Goal: Information Seeking & Learning: Check status

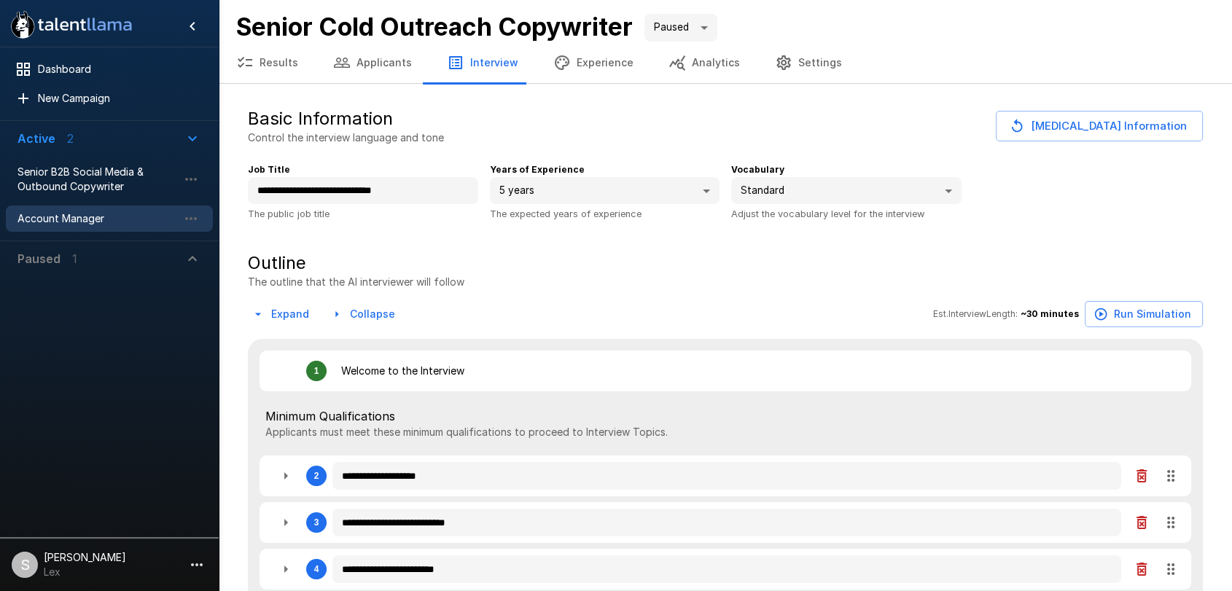
type textarea "*"
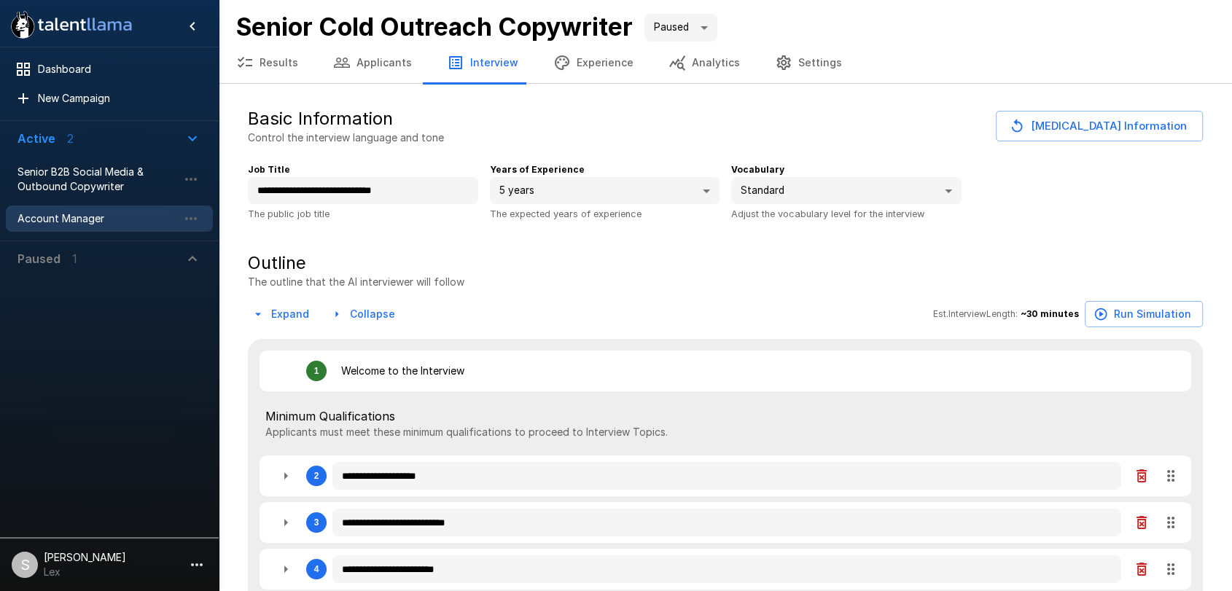
type textarea "*"
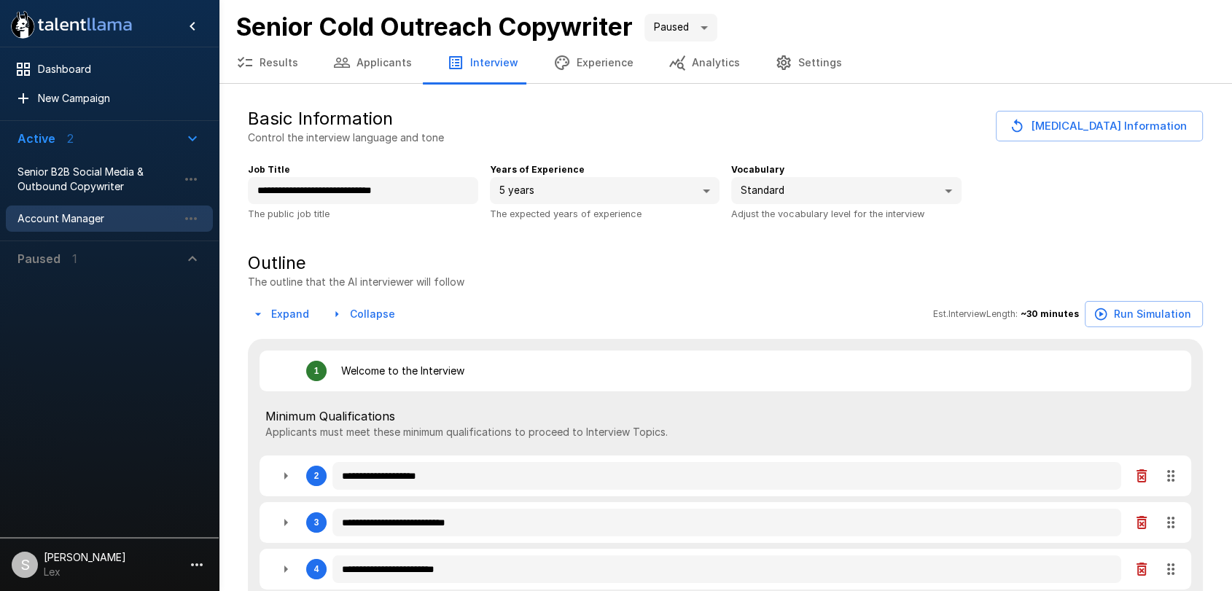
type textarea "*"
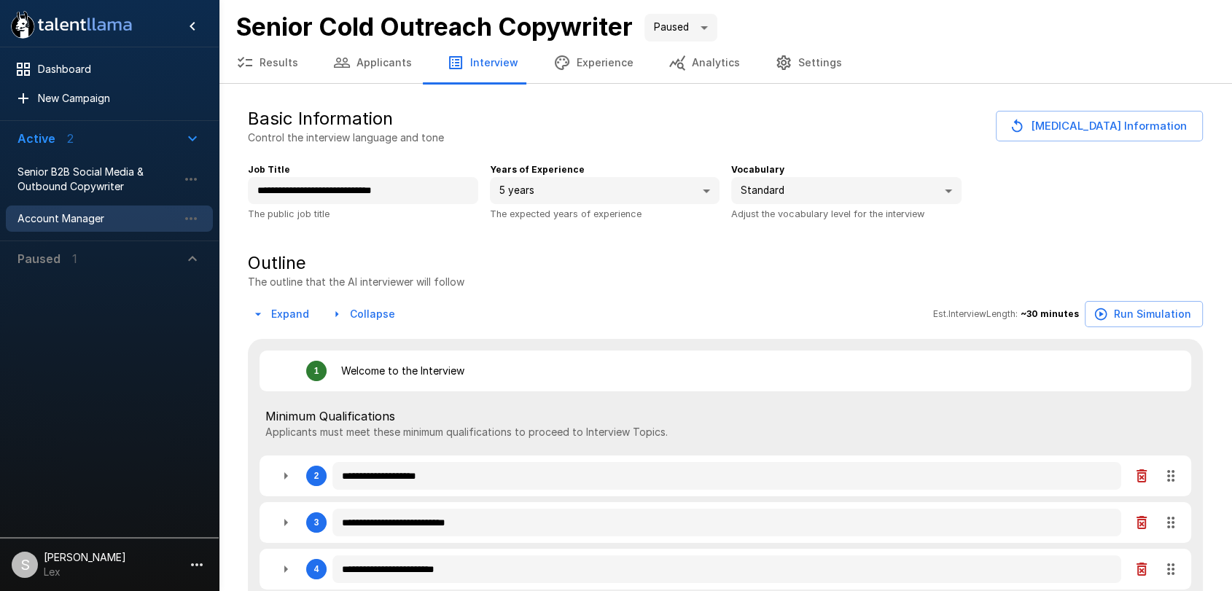
type textarea "*"
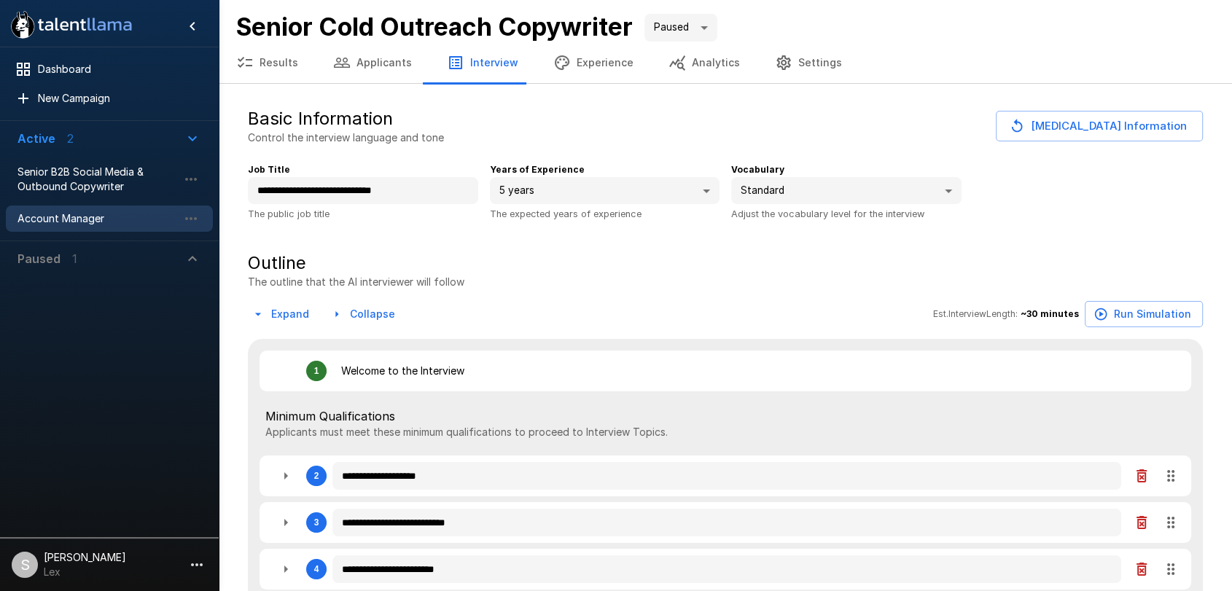
type textarea "*"
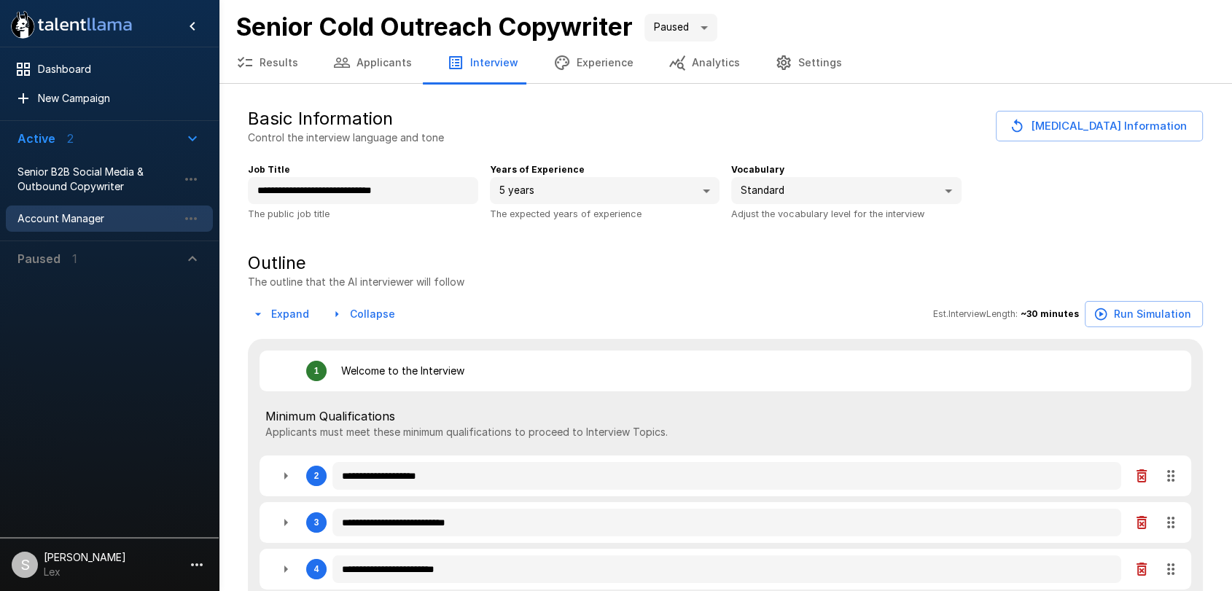
type textarea "*"
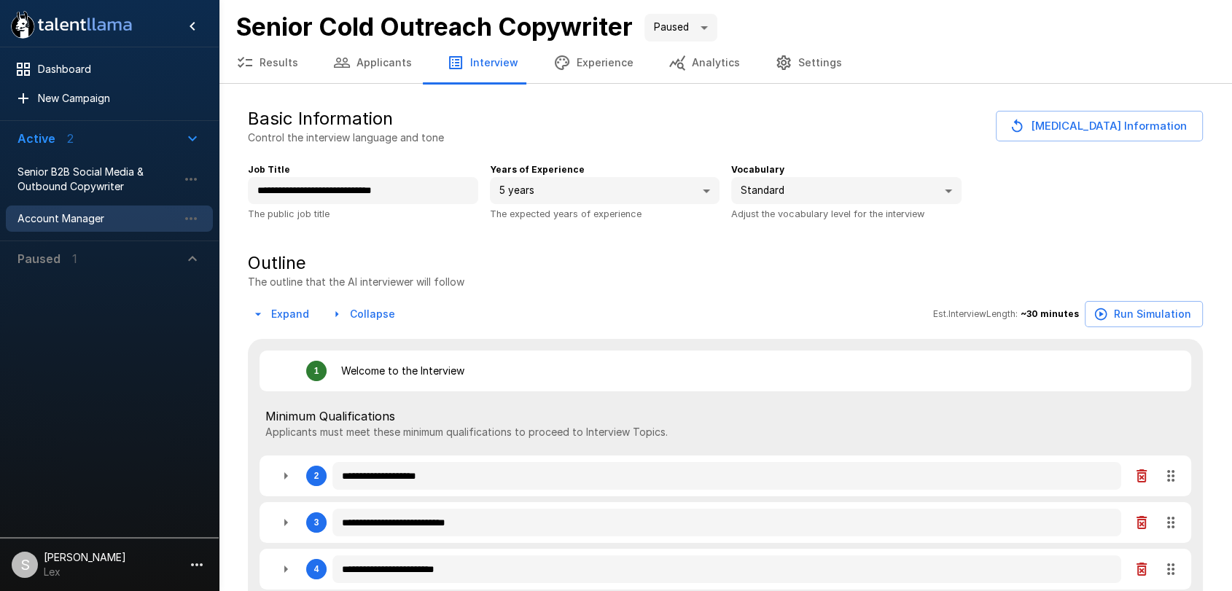
type textarea "*"
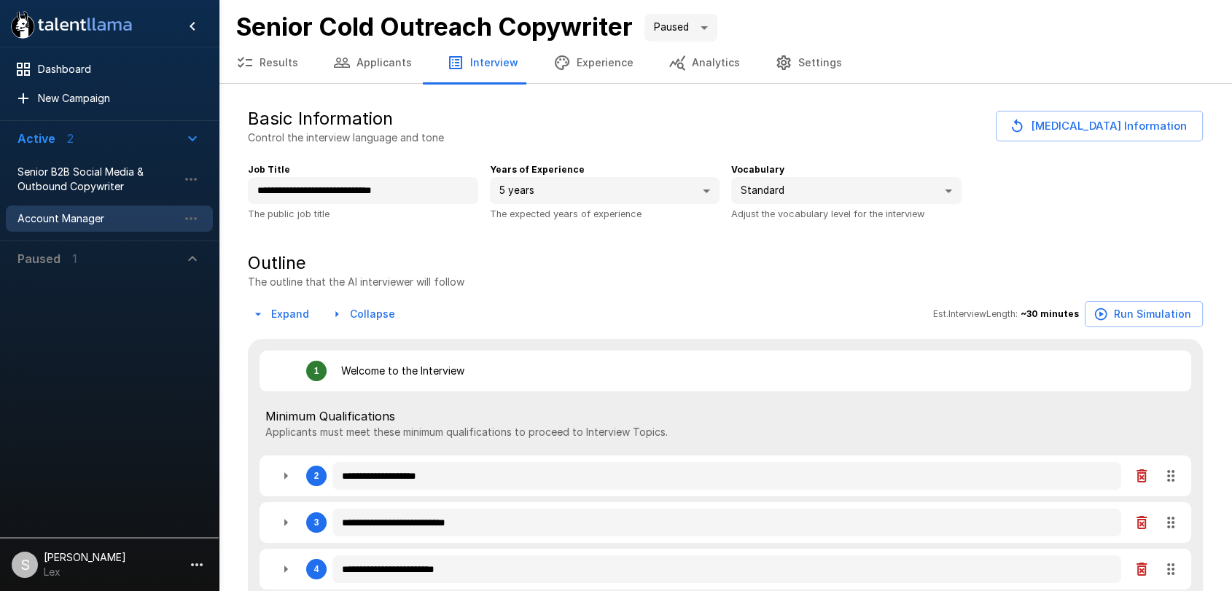
type textarea "*"
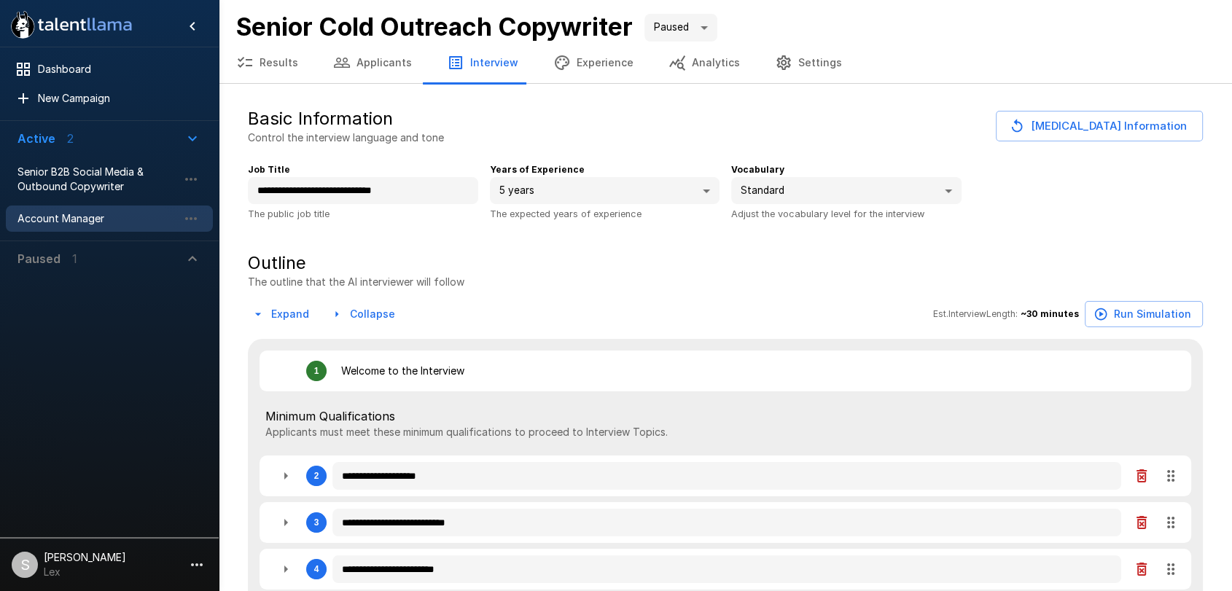
type textarea "*"
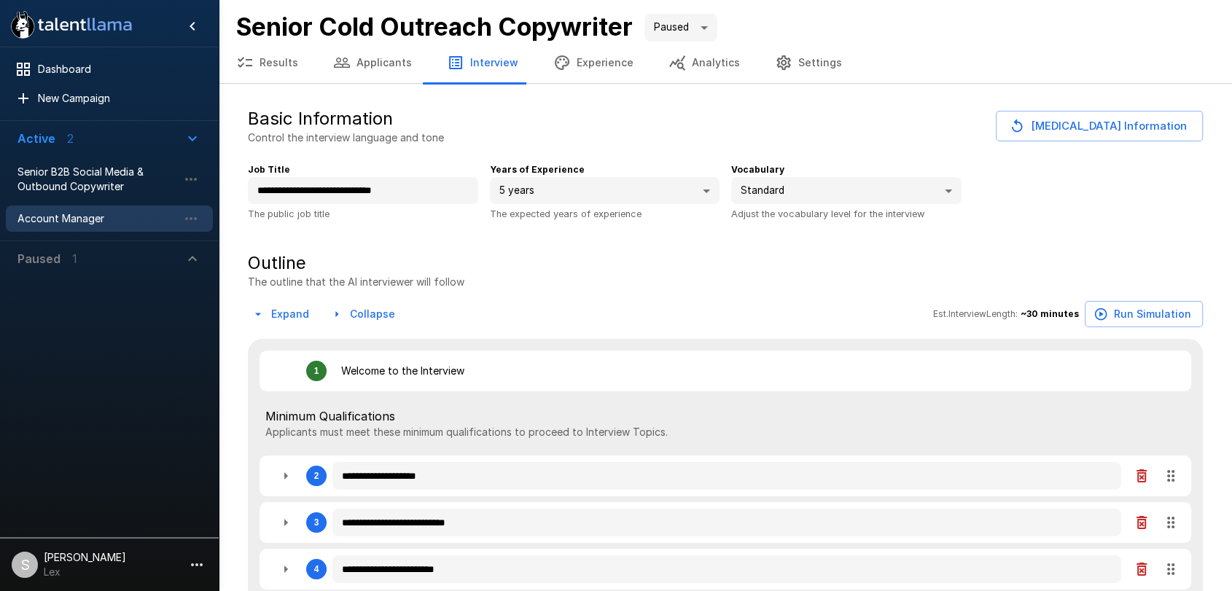
type textarea "*"
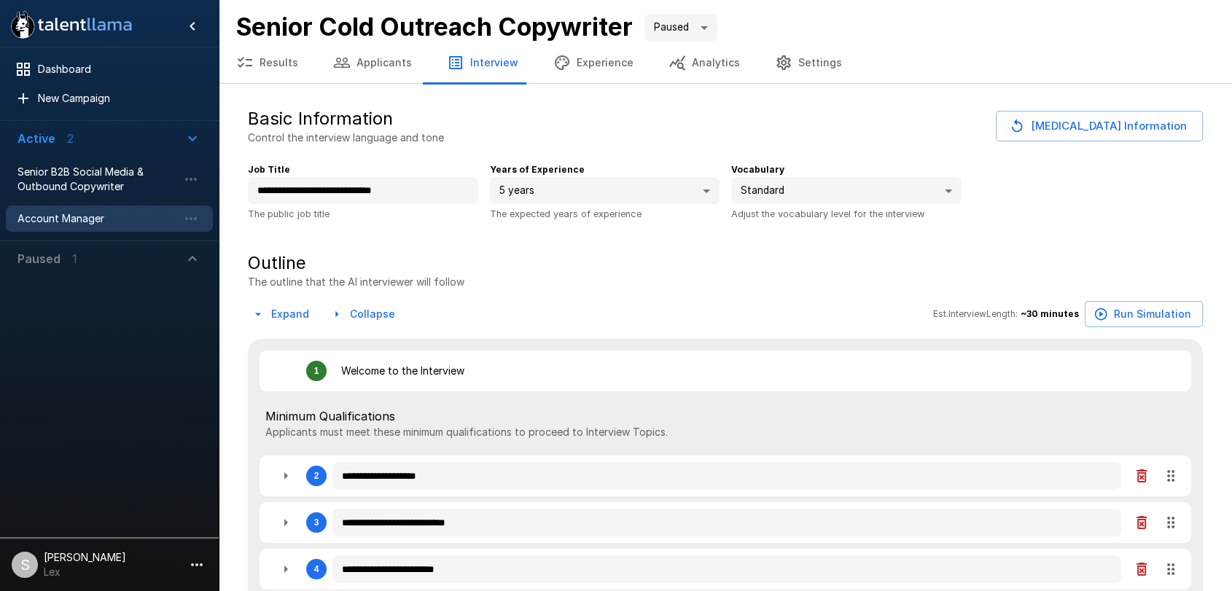
type textarea "*"
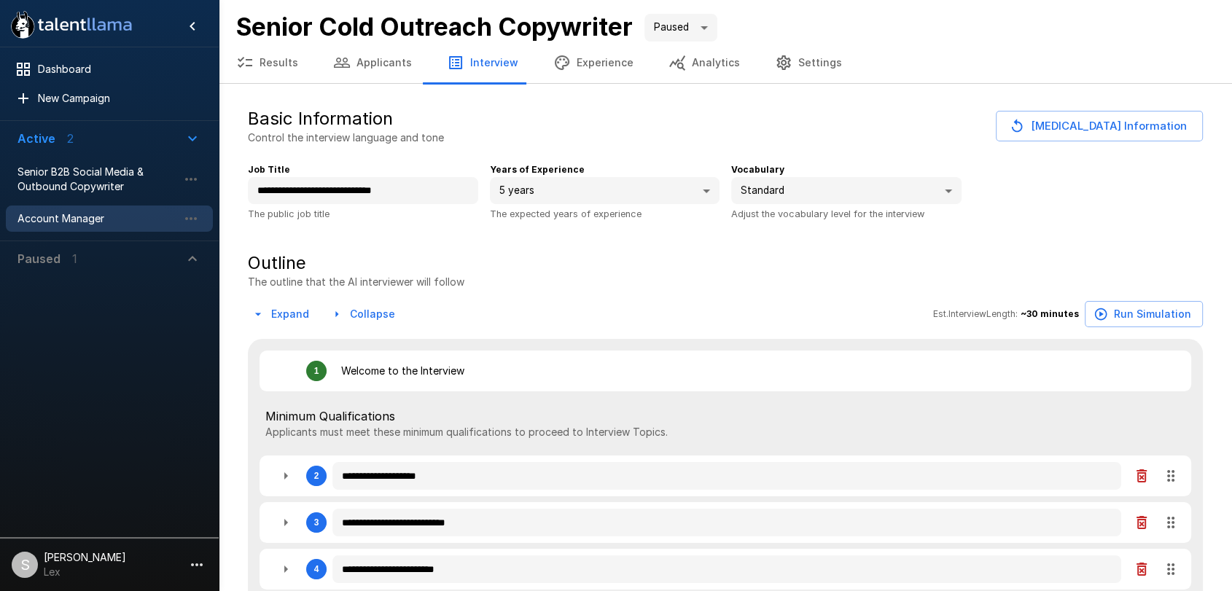
type textarea "*"
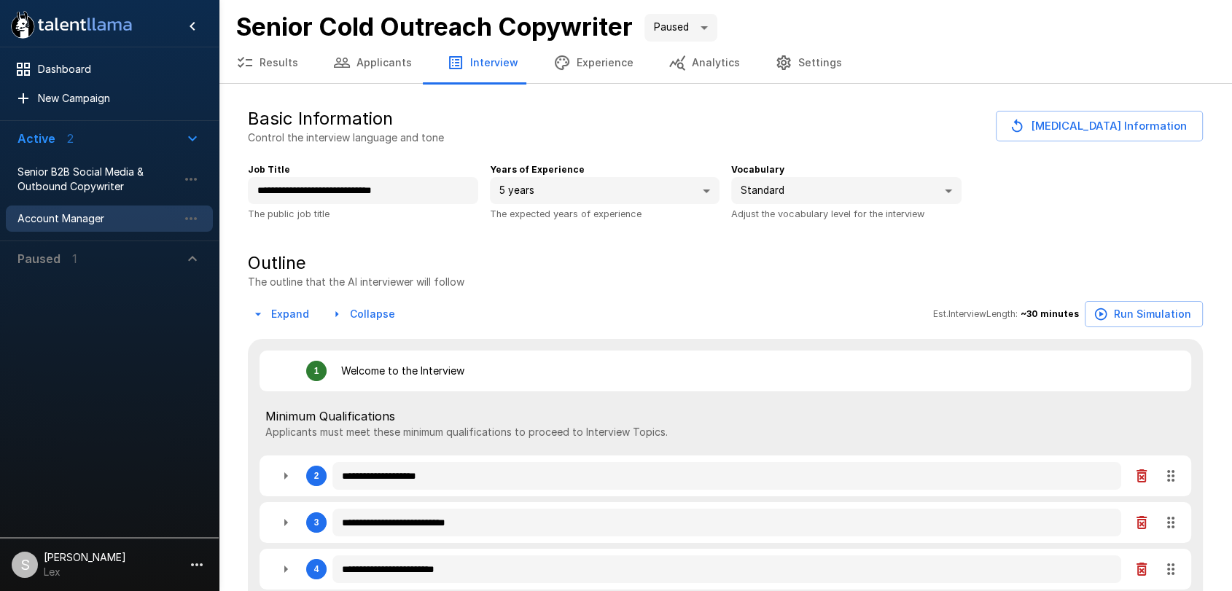
type textarea "*"
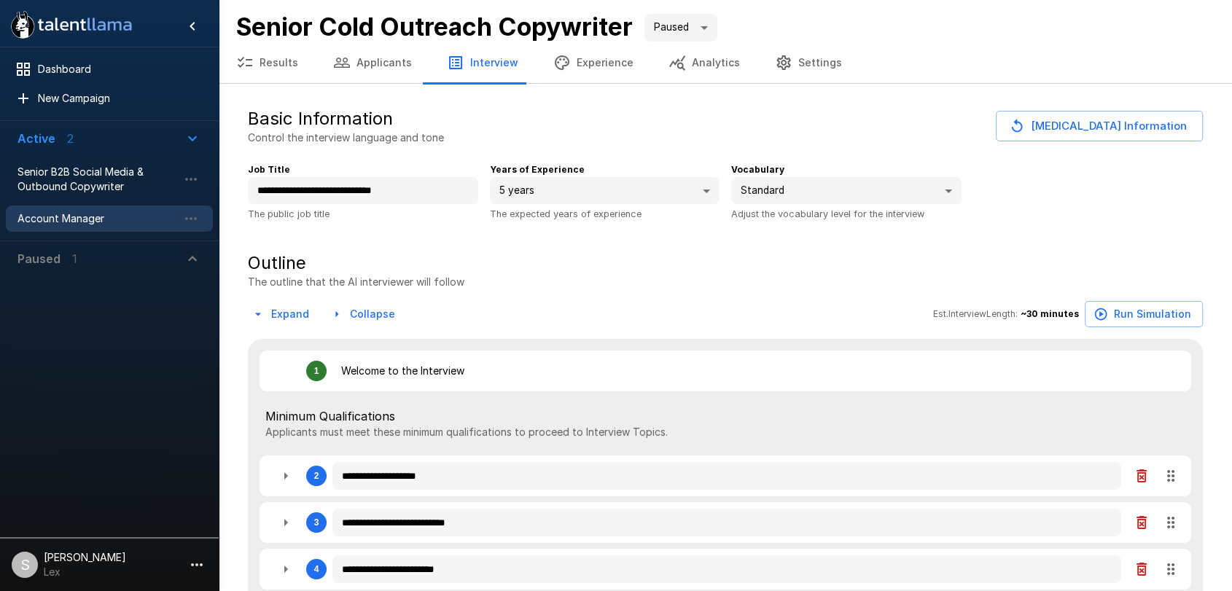
type textarea "*"
click at [272, 66] on button "Results" at bounding box center [267, 62] width 97 height 41
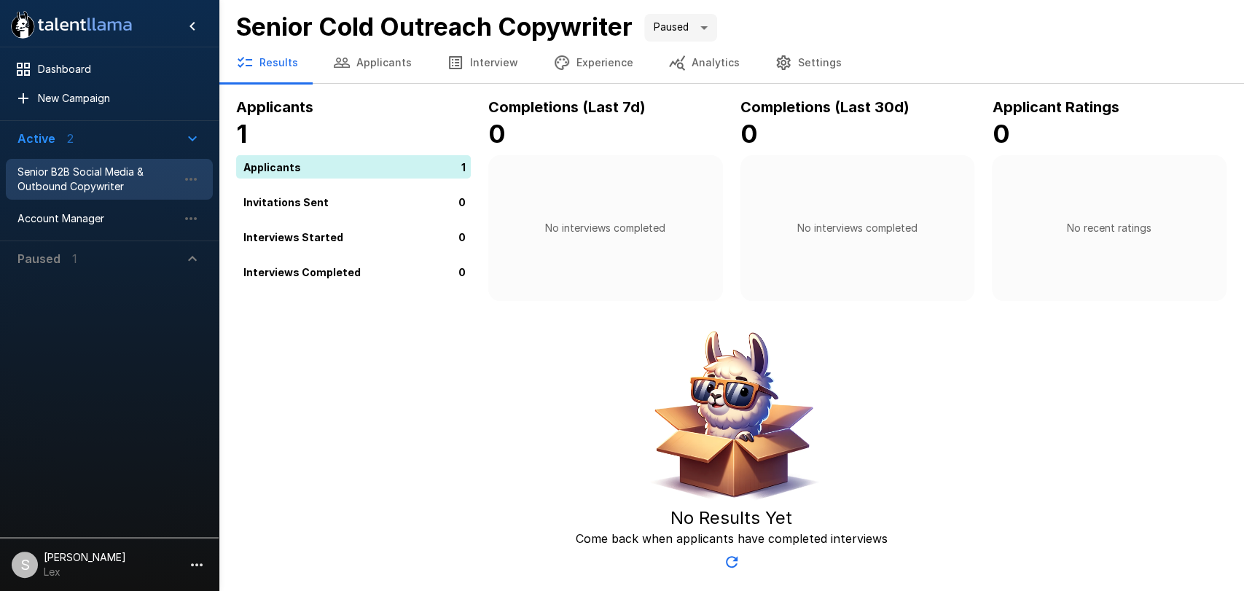
click at [87, 179] on span "Senior B2B Social Media & Outbound Copywriter" at bounding box center [97, 179] width 160 height 29
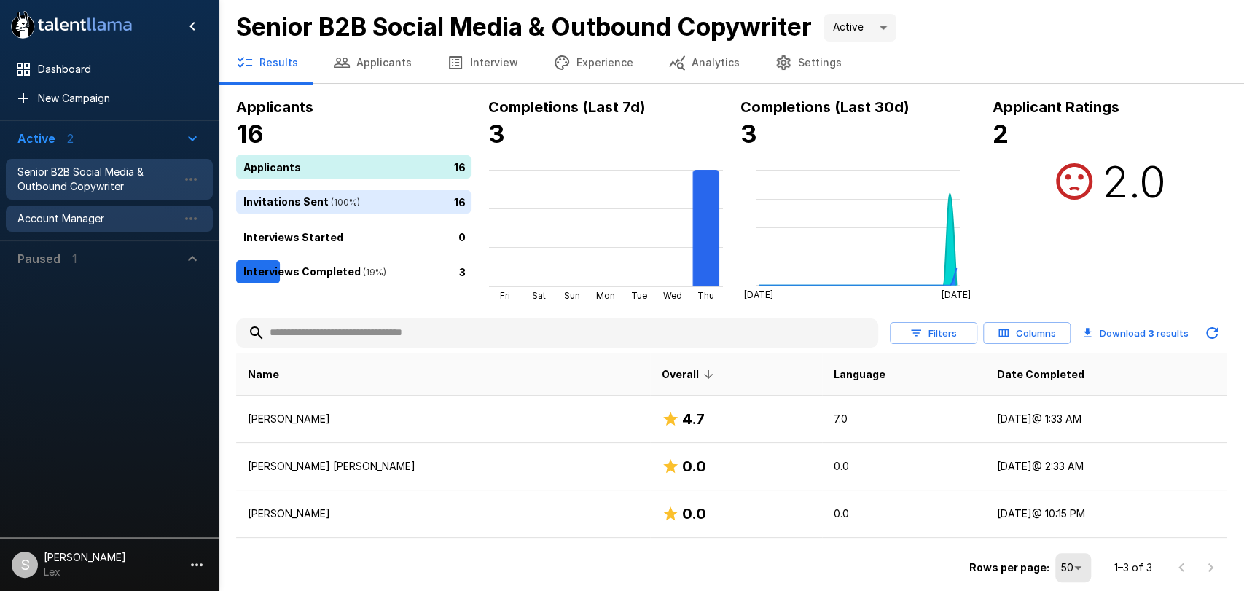
click at [88, 222] on span "Account Manager" at bounding box center [97, 218] width 160 height 15
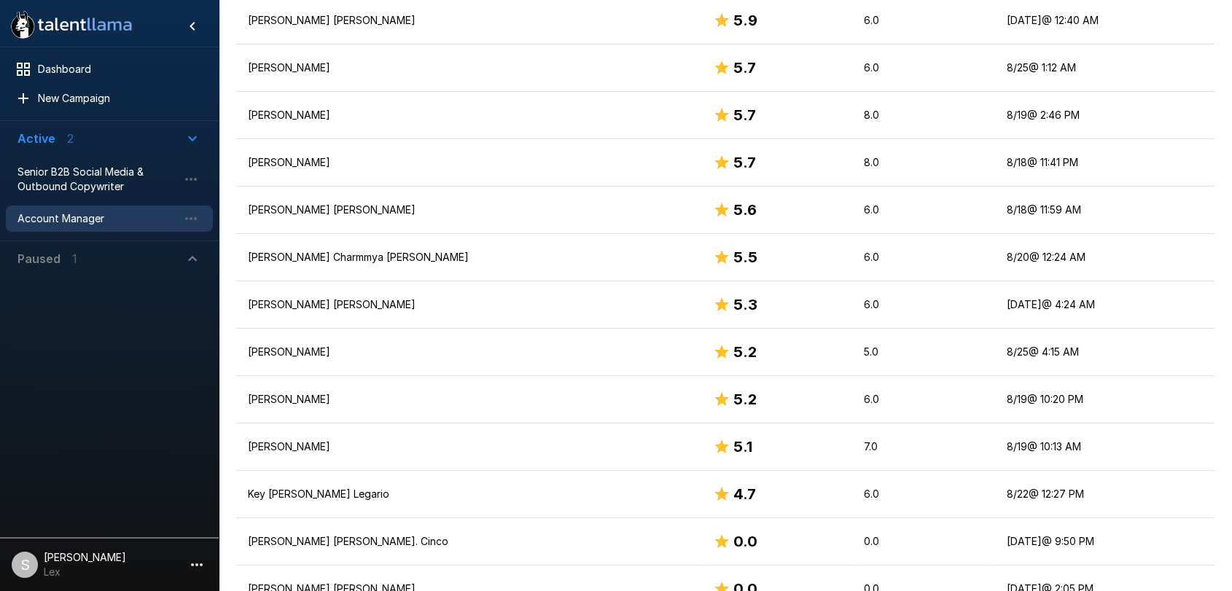
scroll to position [939, 0]
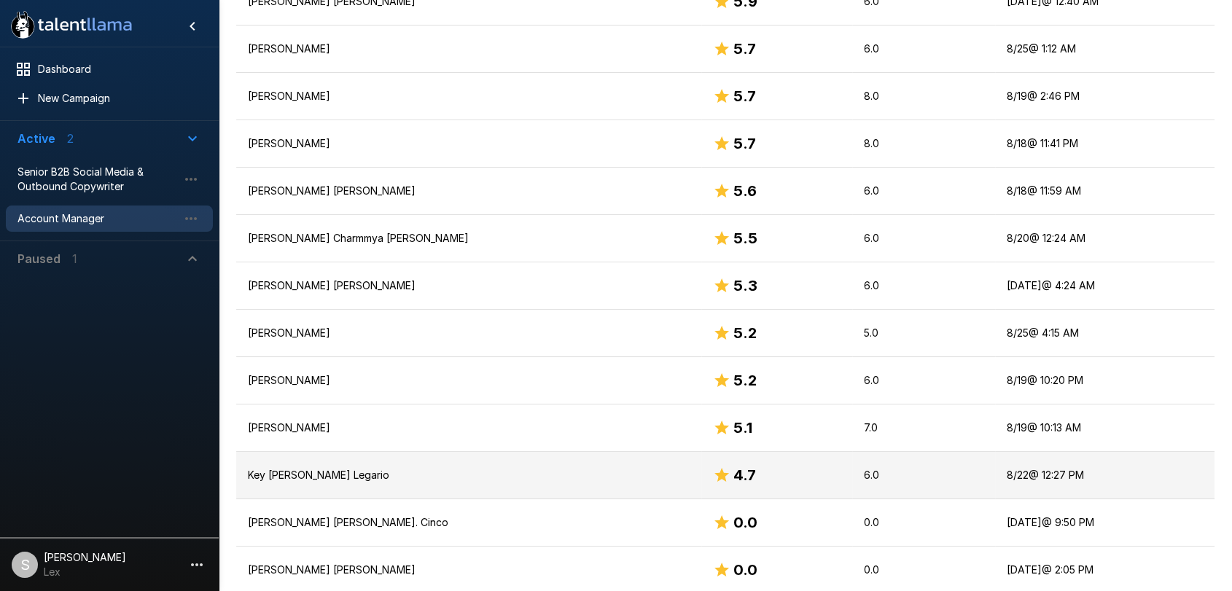
click at [340, 483] on td "Key [PERSON_NAME] Legario" at bounding box center [468, 475] width 465 height 47
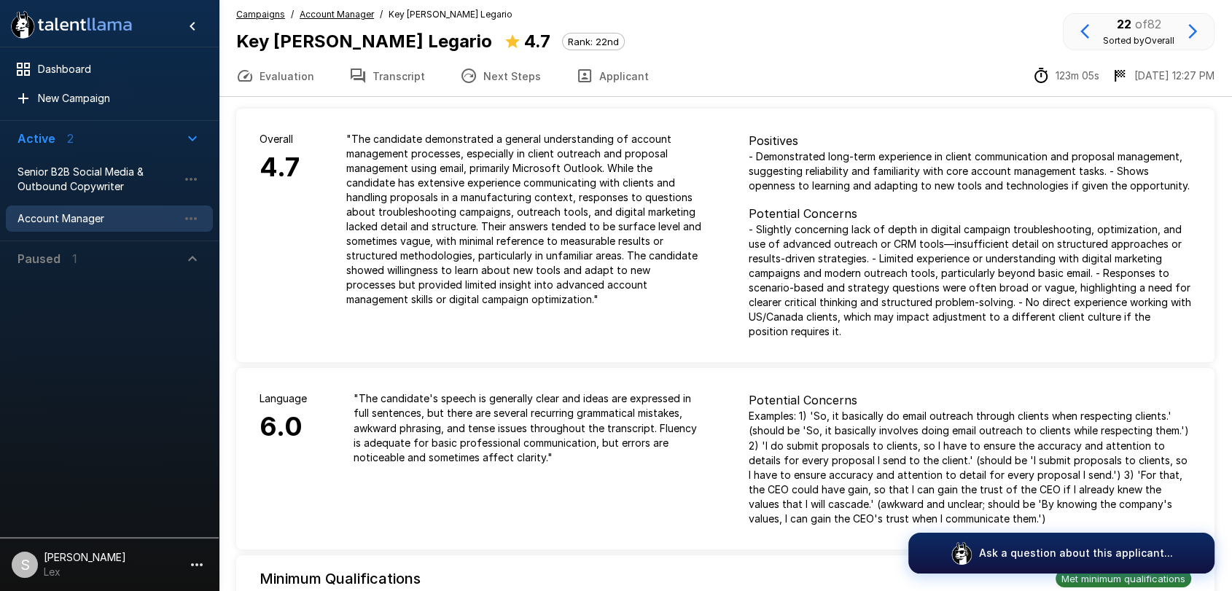
scroll to position [17, 0]
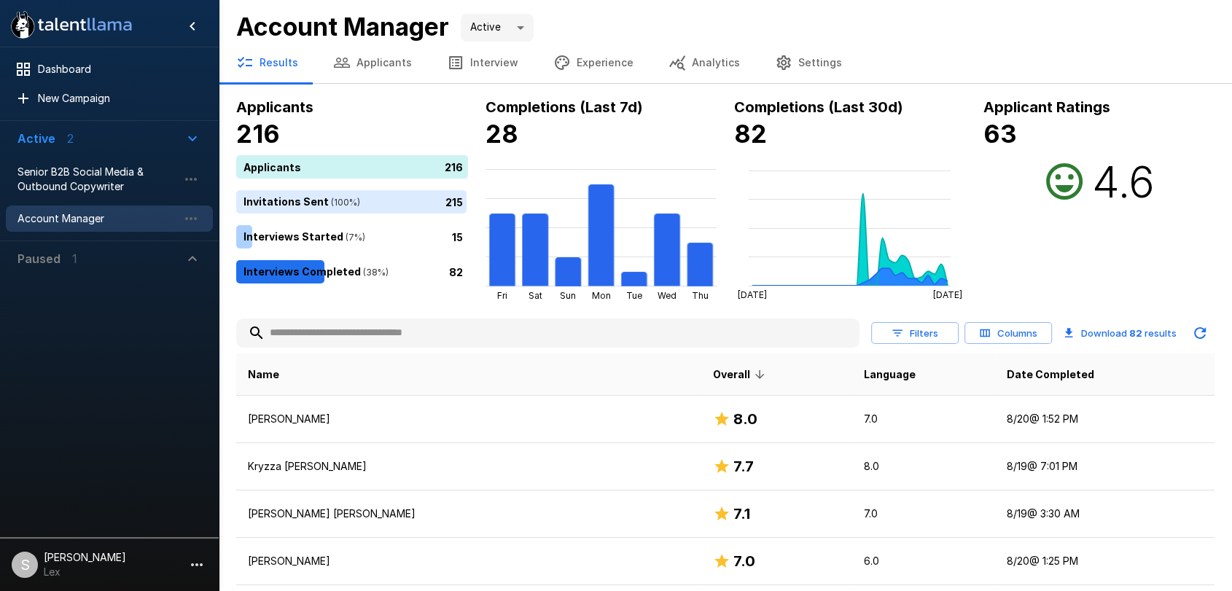
click at [355, 54] on button "Applicants" at bounding box center [373, 62] width 114 height 41
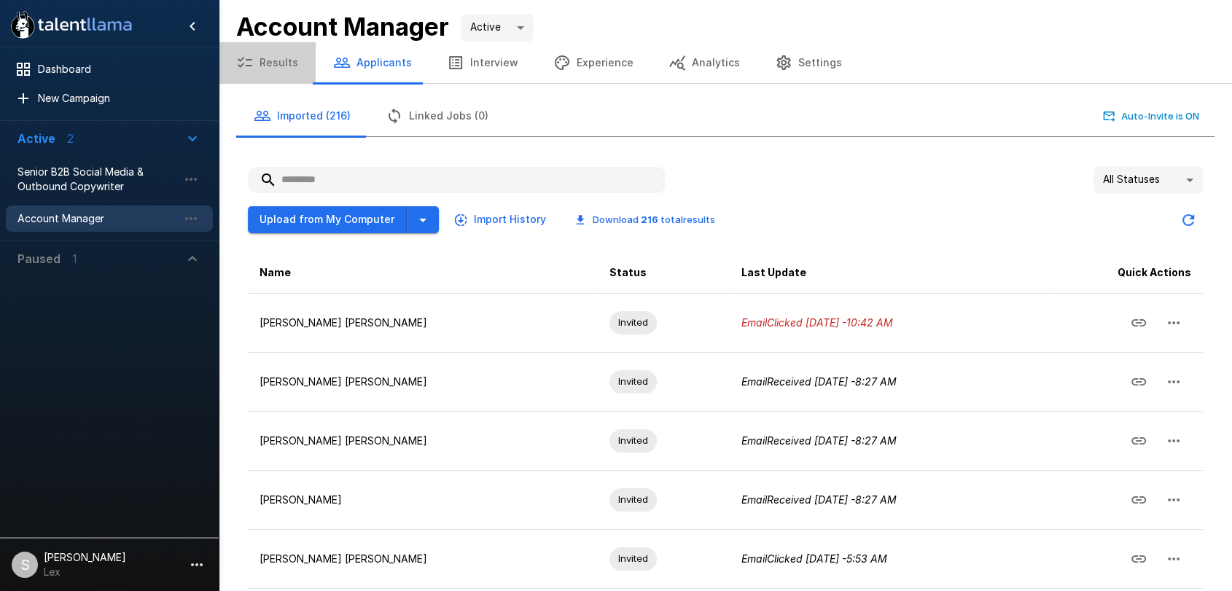
click at [276, 60] on button "Results" at bounding box center [267, 62] width 97 height 41
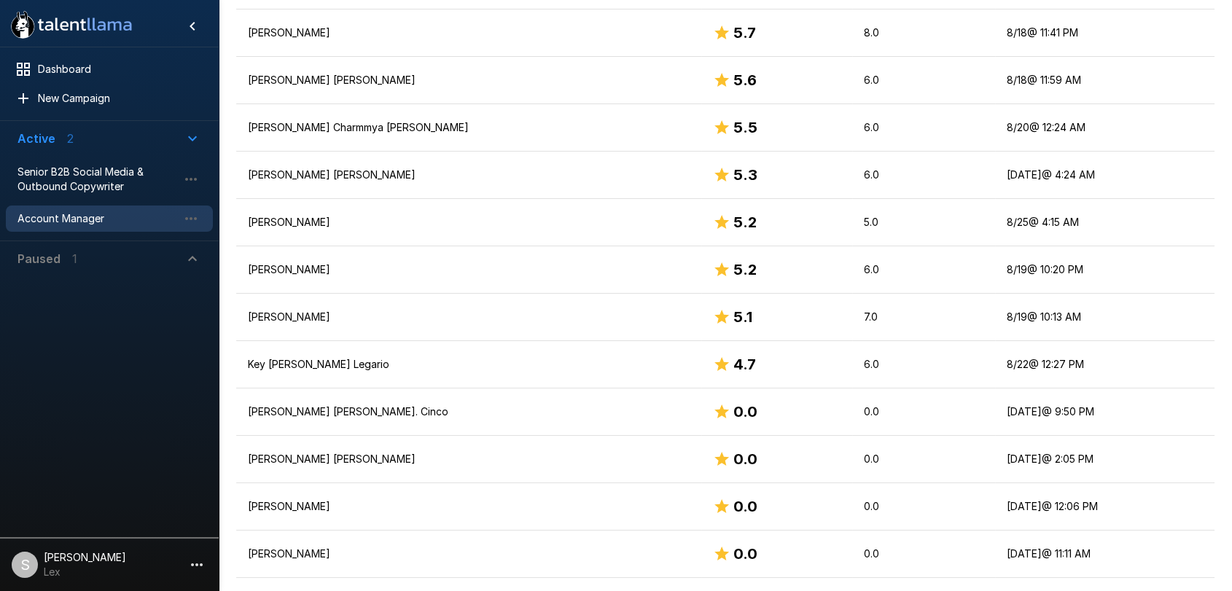
scroll to position [1056, 0]
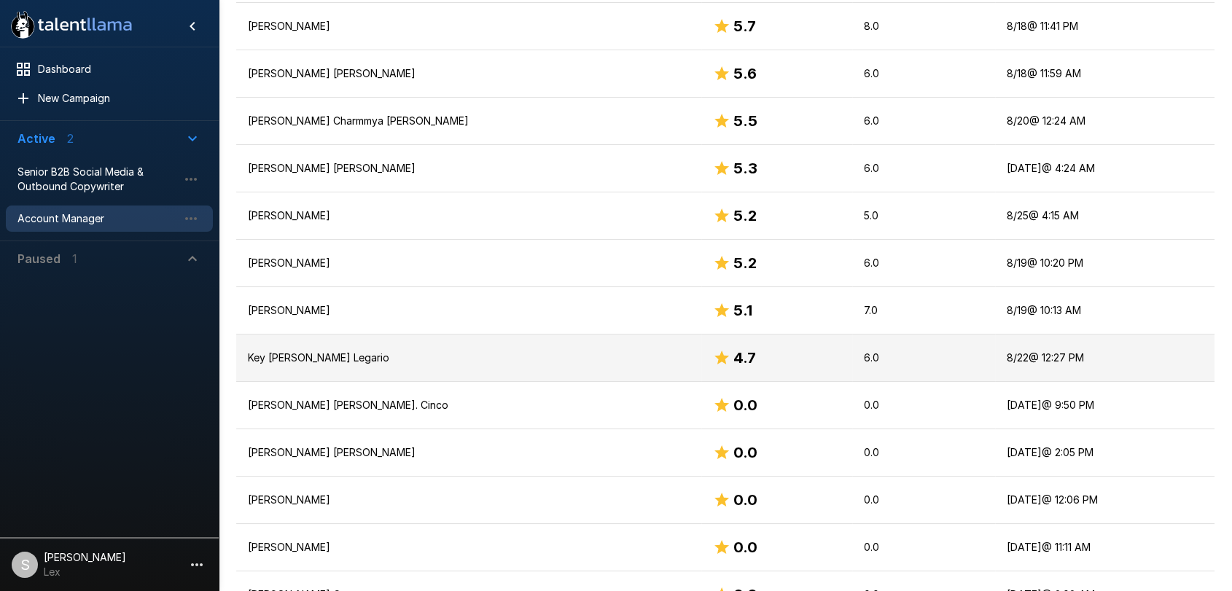
click at [289, 357] on p "Key [PERSON_NAME] Legario" at bounding box center [469, 358] width 442 height 15
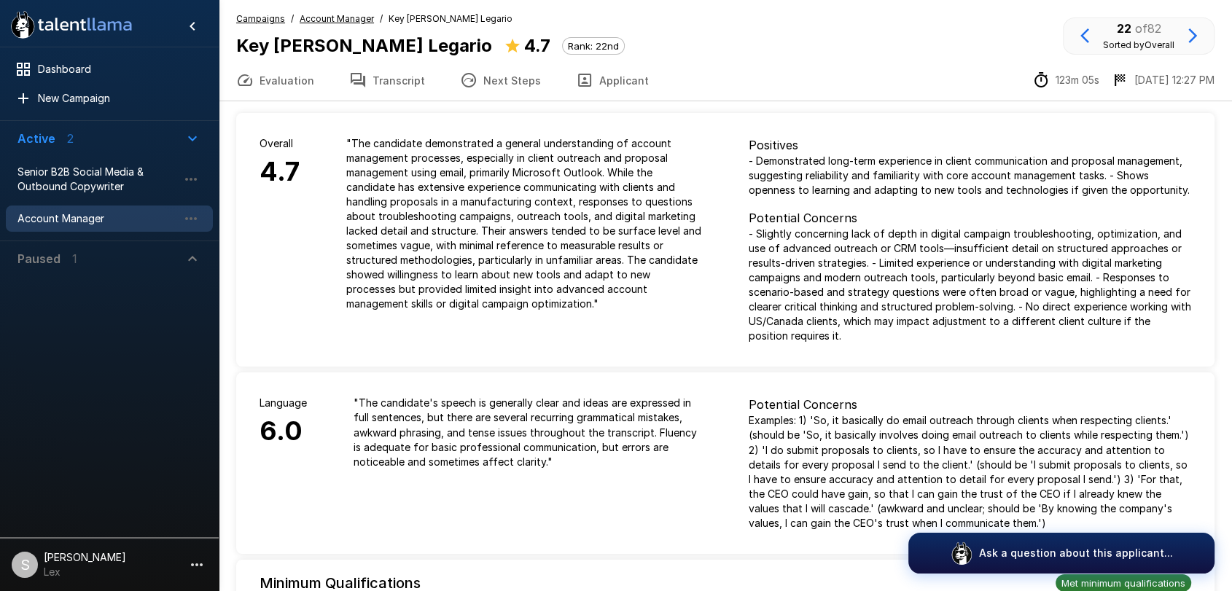
click at [593, 78] on button "Applicant" at bounding box center [612, 80] width 108 height 41
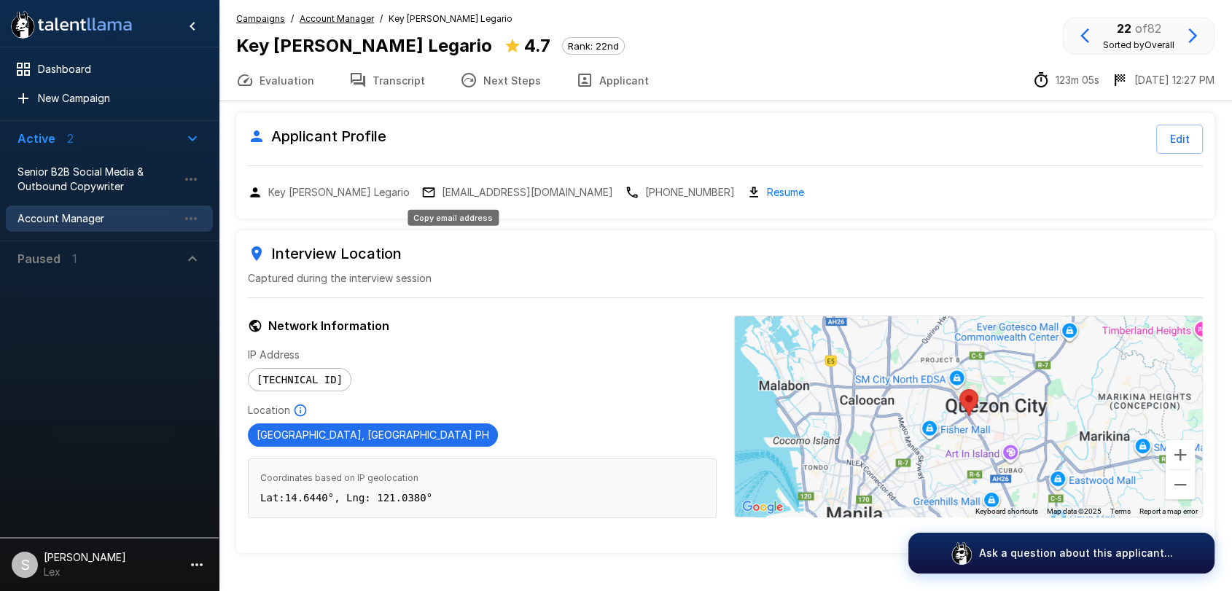
click at [442, 193] on p "[EMAIL_ADDRESS][DOMAIN_NAME]" at bounding box center [527, 192] width 171 height 15
click at [82, 182] on span "Senior B2B Social Media & Outbound Copywriter" at bounding box center [97, 179] width 160 height 29
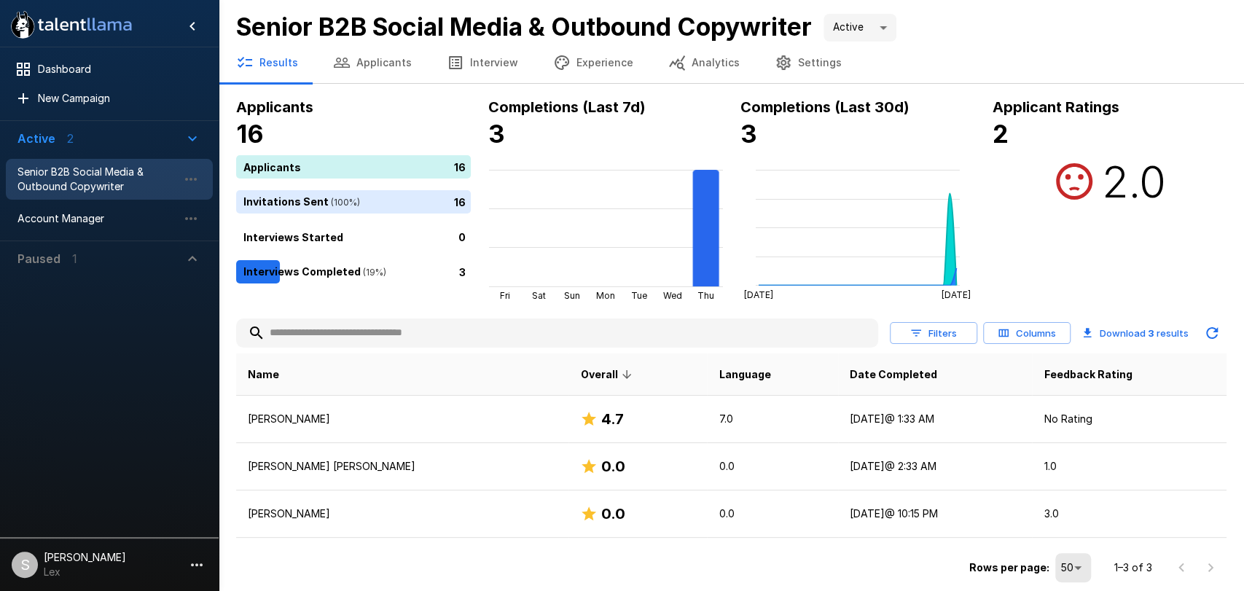
drag, startPoint x: 234, startPoint y: 28, endPoint x: 818, endPoint y: 30, distance: 583.9
click at [818, 30] on div "Senior B2B Social Media & Outbound Copywriter Active ****" at bounding box center [732, 21] width 1026 height 42
copy b "Senior B2B Social Media & Outbound Copywriter"
click at [61, 211] on span "Account Manager" at bounding box center [97, 218] width 160 height 15
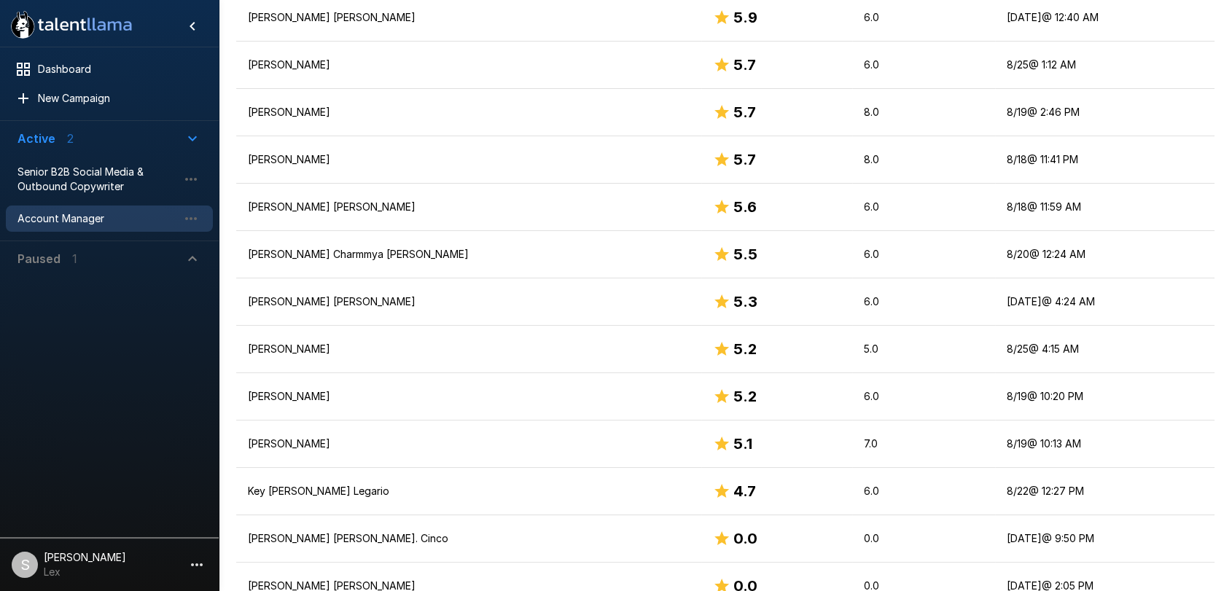
scroll to position [926, 0]
